Goal: Information Seeking & Learning: Learn about a topic

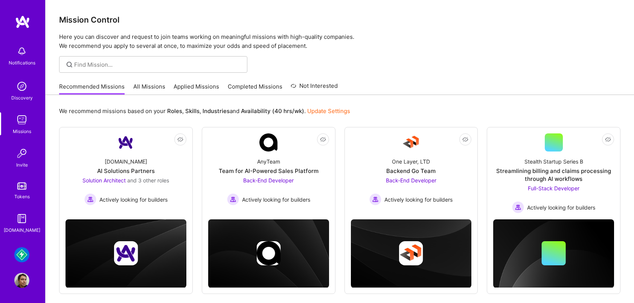
scroll to position [184, 0]
click at [22, 272] on div "Mudflap: Fintech for Trucking Profile" at bounding box center [22, 267] width 17 height 41
click at [22, 279] on img at bounding box center [21, 279] width 15 height 15
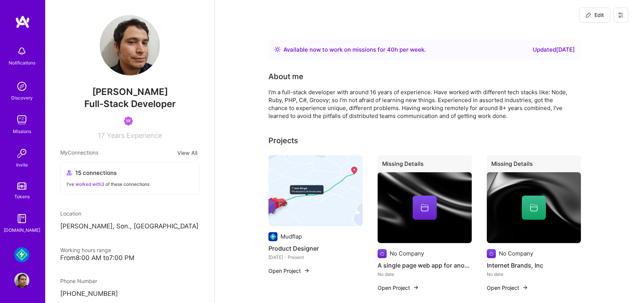
click at [23, 256] on img at bounding box center [21, 254] width 15 height 15
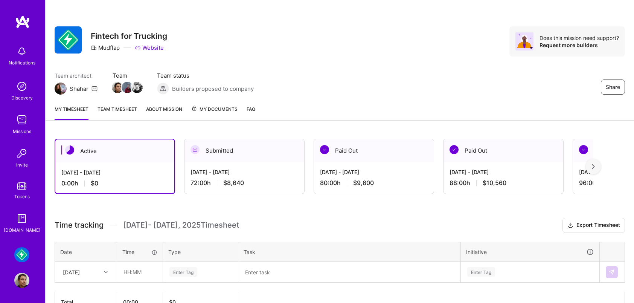
click at [167, 108] on link "About Mission" at bounding box center [164, 112] width 36 height 15
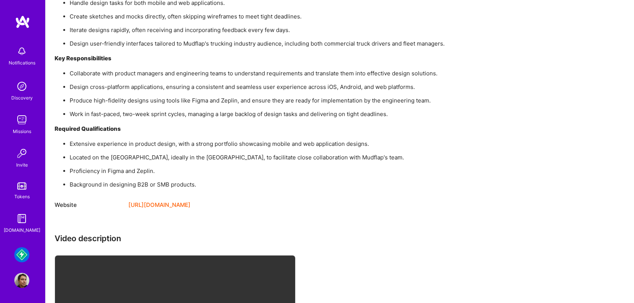
scroll to position [882, 0]
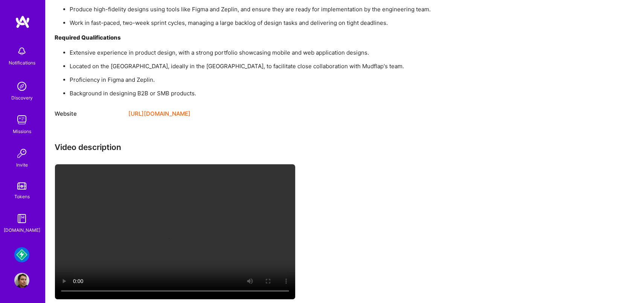
drag, startPoint x: 65, startPoint y: 265, endPoint x: 353, endPoint y: 237, distance: 289.6
click at [353, 237] on div "Video description" at bounding box center [281, 221] width 452 height 158
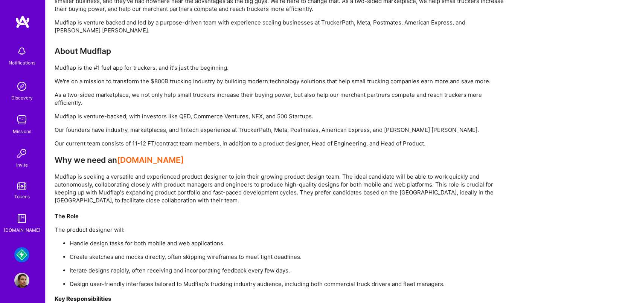
scroll to position [551, 0]
